Goal: Navigation & Orientation: Find specific page/section

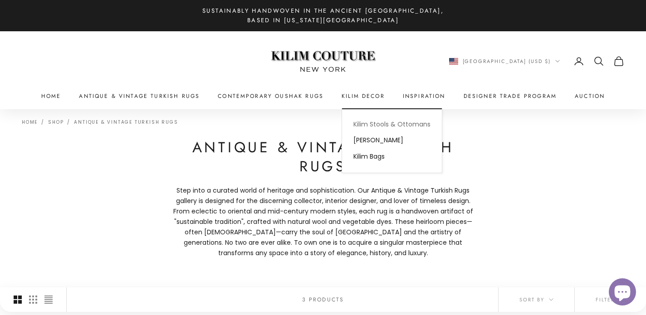
click at [362, 120] on link "Kilim Stools & Ottomans" at bounding box center [392, 124] width 100 height 16
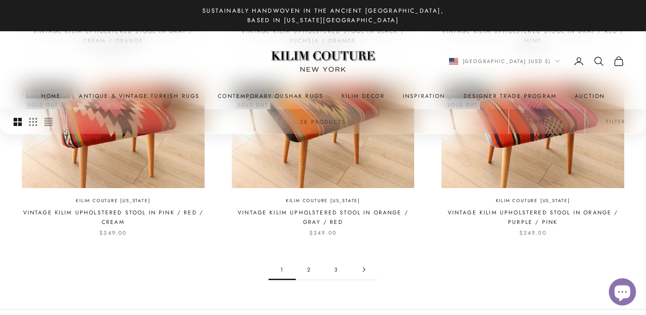
scroll to position [847, 0]
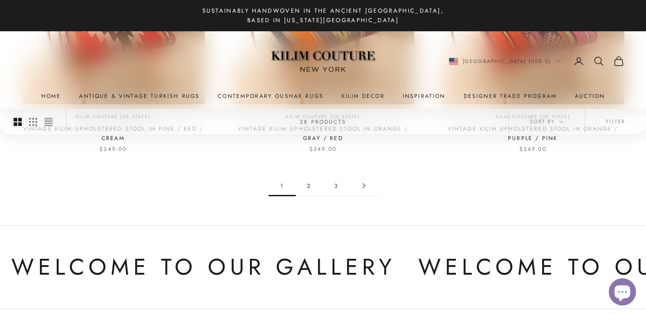
click at [307, 189] on link "2" at bounding box center [309, 185] width 27 height 20
